Goal: Task Accomplishment & Management: Manage account settings

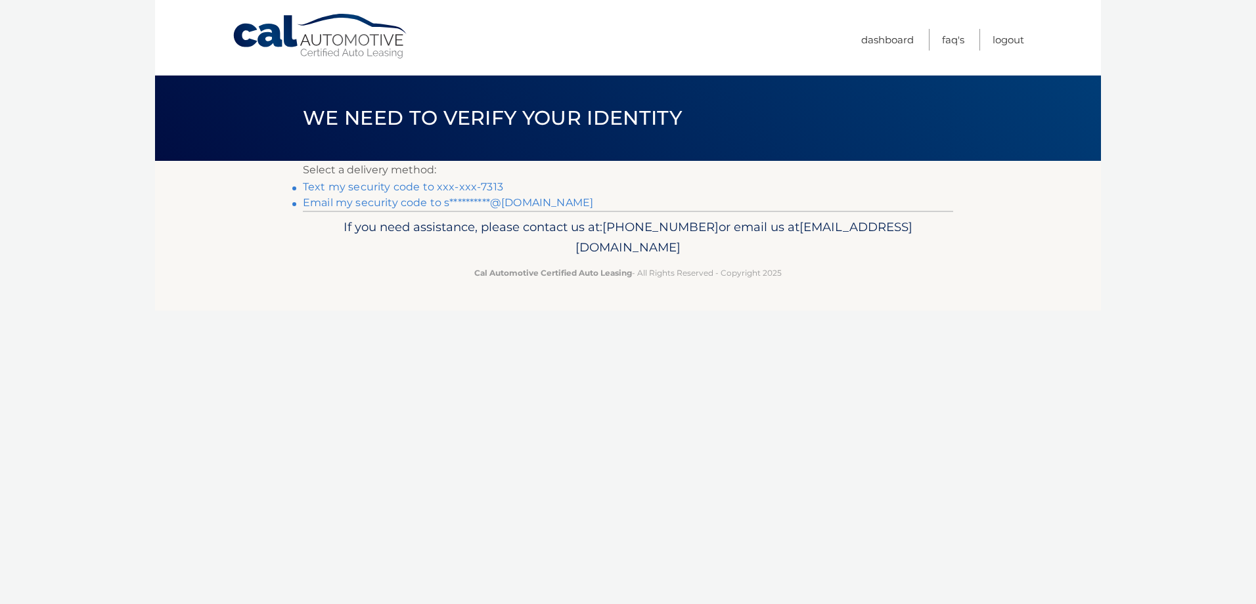
click at [429, 182] on link "Text my security code to xxx-xxx-7313" at bounding box center [403, 187] width 200 height 12
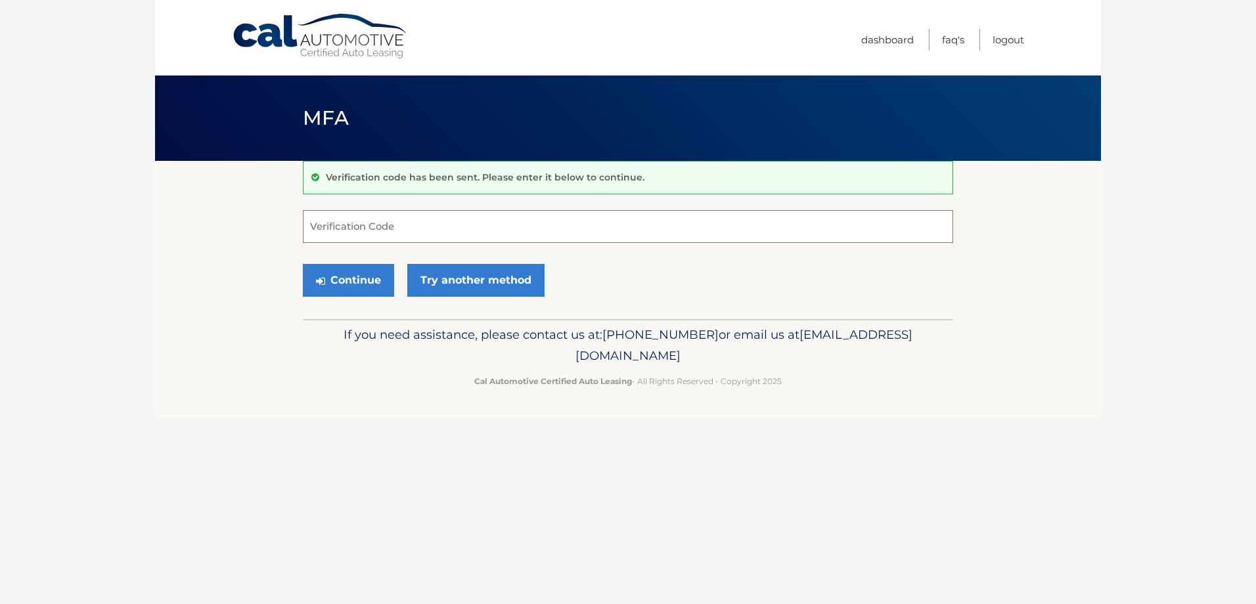
click at [386, 225] on input "Verification Code" at bounding box center [628, 226] width 650 height 33
type input "037037"
click at [382, 286] on button "Continue" at bounding box center [348, 280] width 91 height 33
